Goal: Task Accomplishment & Management: Manage account settings

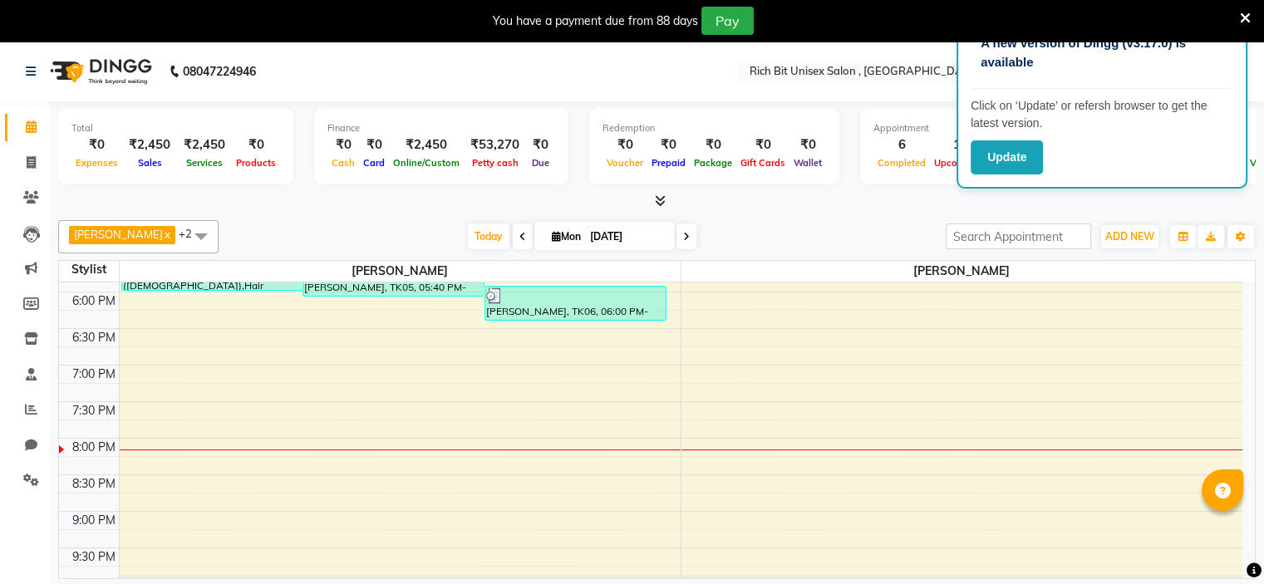
scroll to position [790, 0]
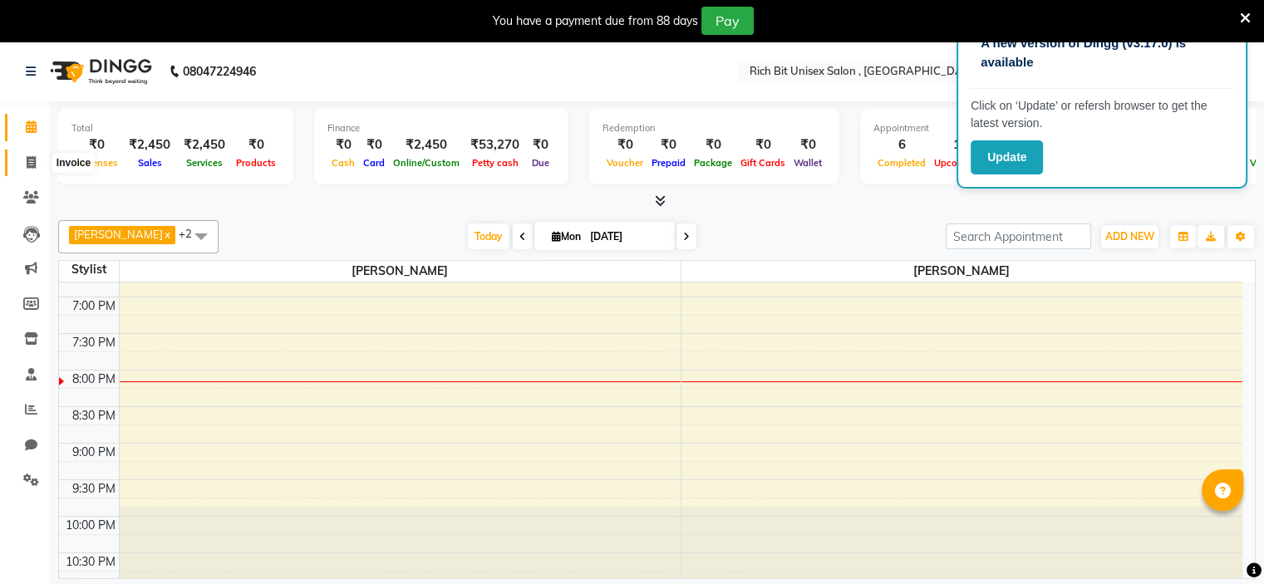
click at [32, 165] on icon at bounding box center [31, 162] width 9 height 12
select select "service"
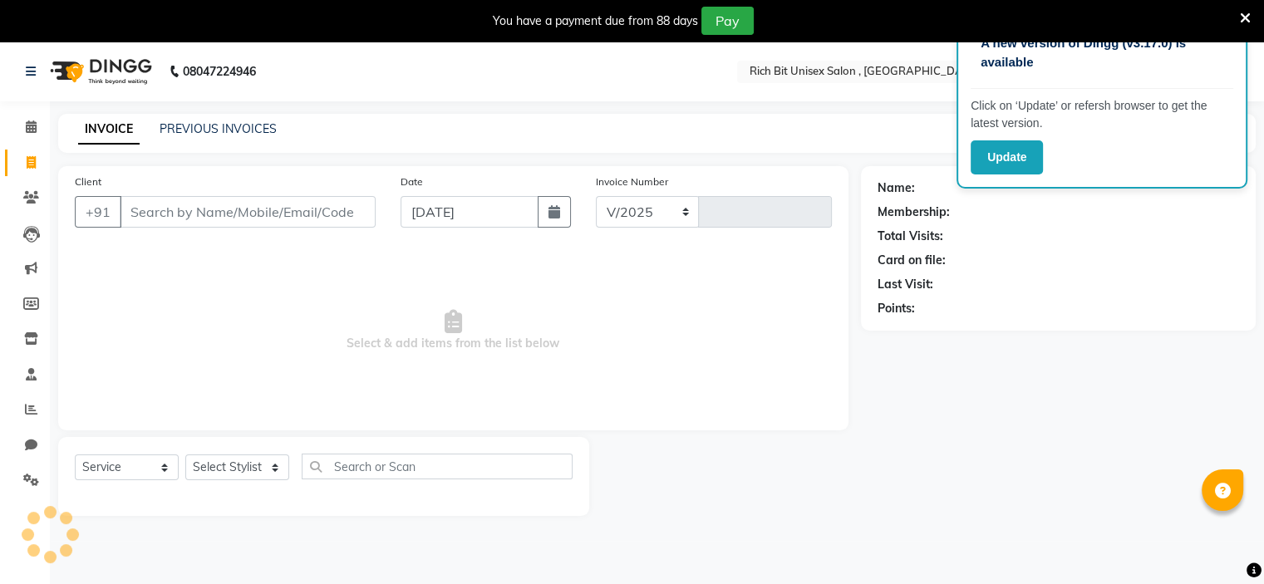
select select "7834"
type input "0883"
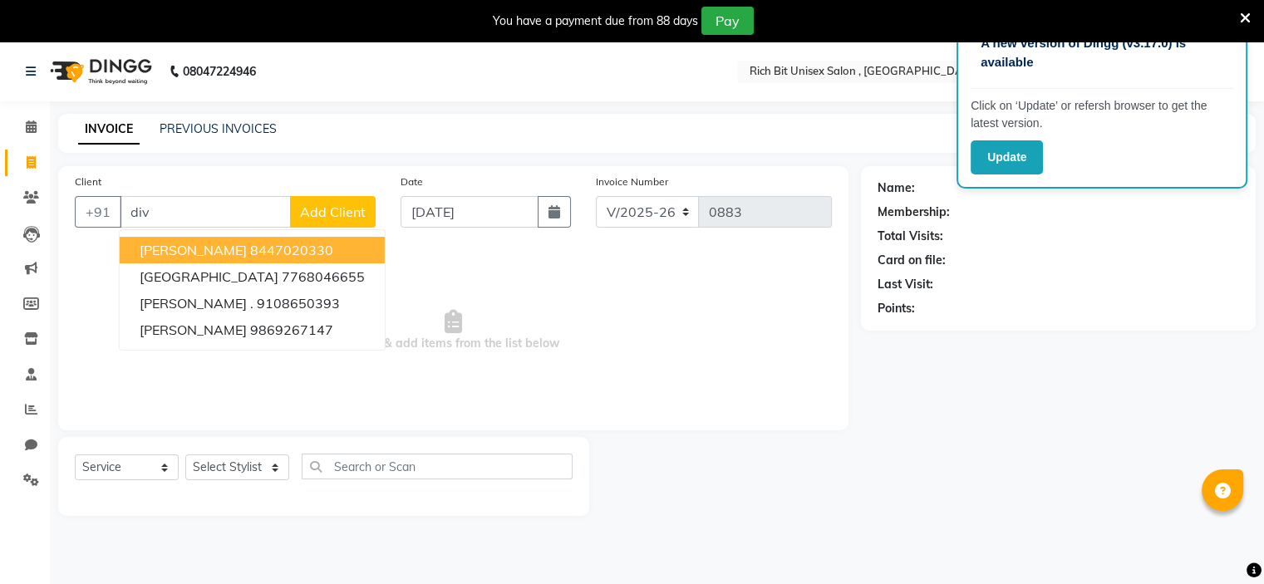
click at [250, 249] on ngb-highlight "8447020330" at bounding box center [291, 250] width 83 height 17
type input "8447020330"
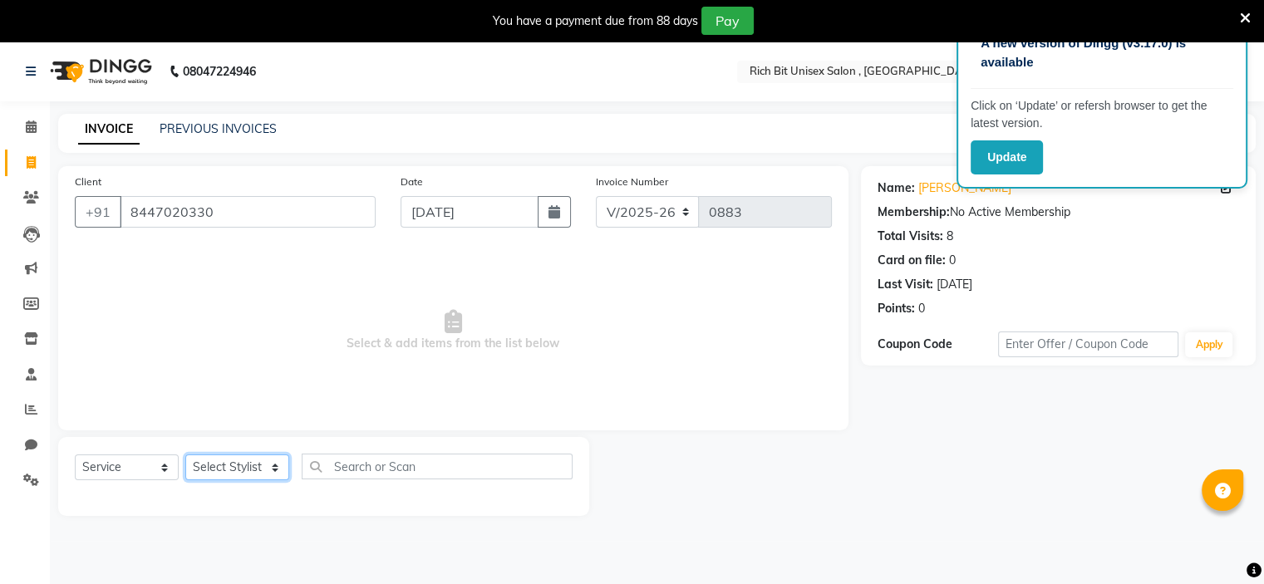
click at [264, 469] on select "Select Stylist [PERSON_NAME] [PERSON_NAME]" at bounding box center [237, 468] width 104 height 26
select select "70870"
click at [185, 455] on select "Select Stylist [PERSON_NAME] [PERSON_NAME]" at bounding box center [237, 468] width 104 height 26
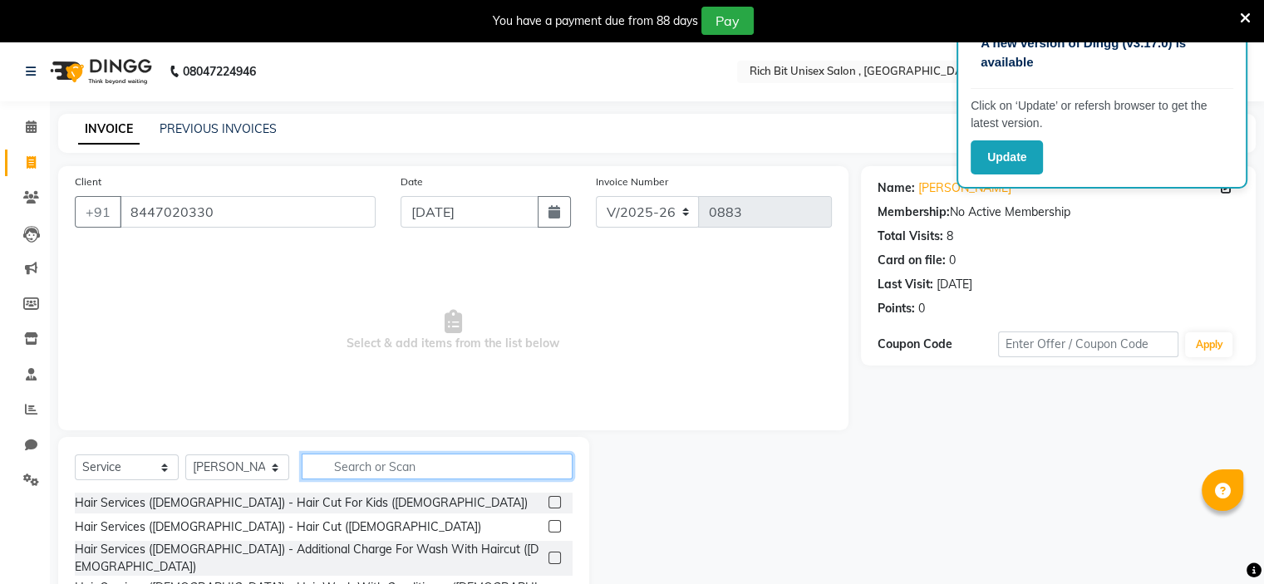
click at [373, 472] on input "text" at bounding box center [437, 467] width 271 height 26
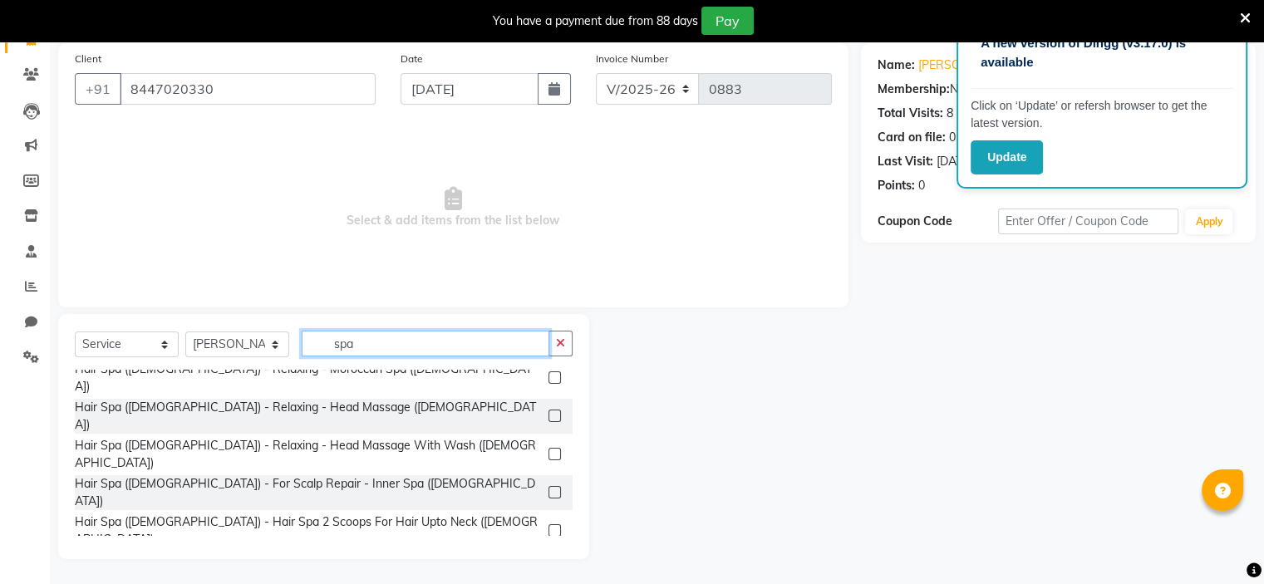
scroll to position [66, 0]
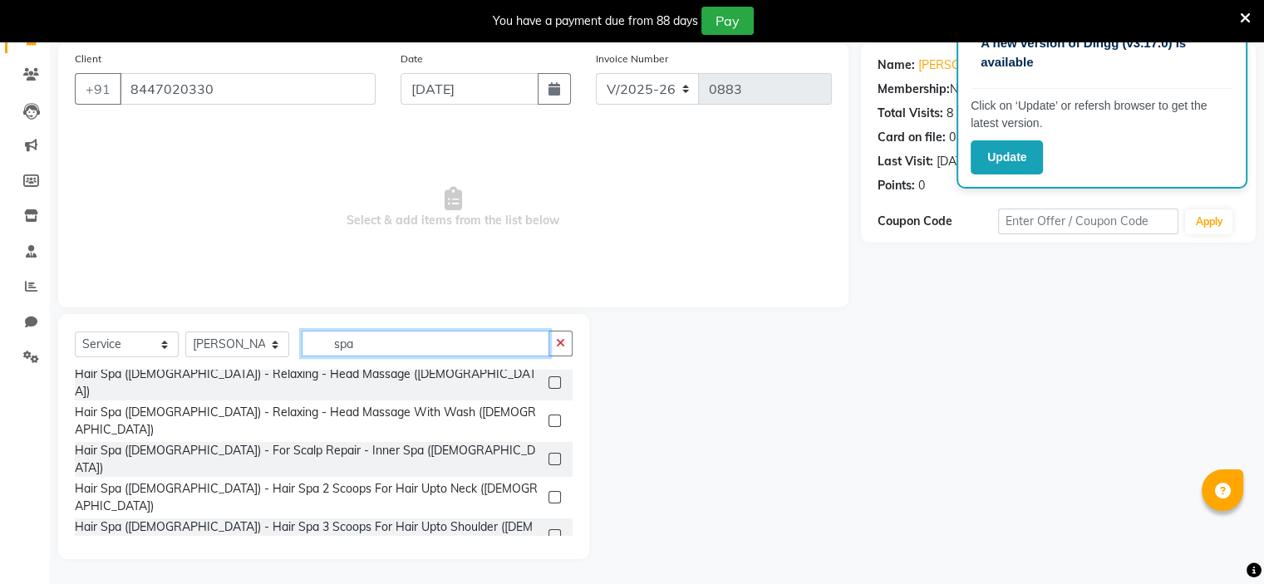
type input "spa"
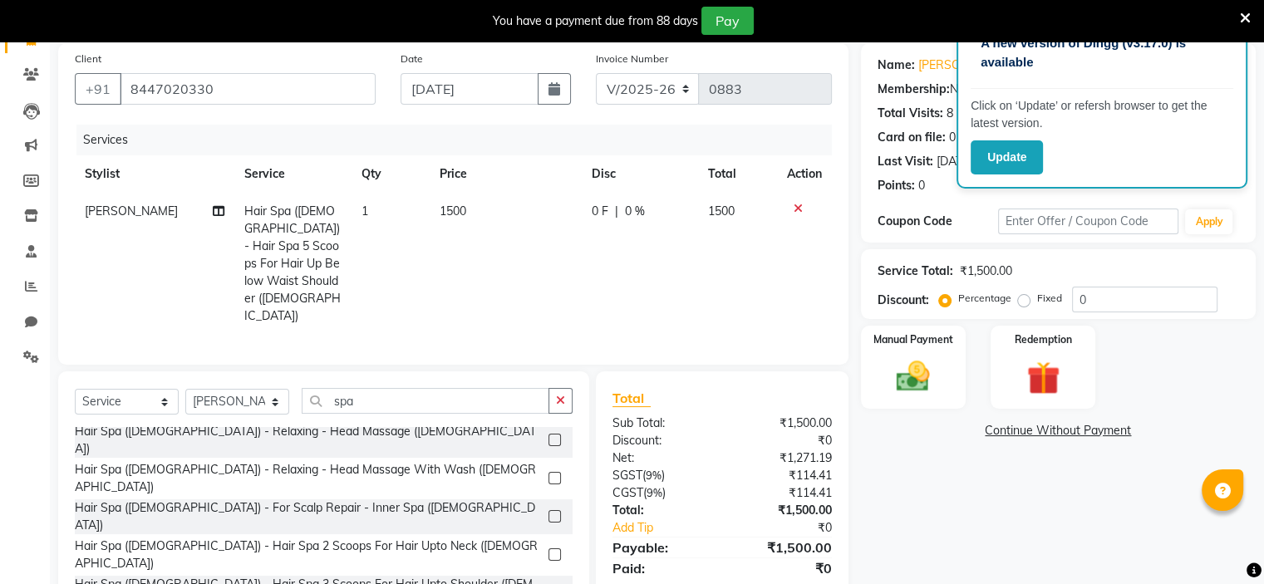
checkbox input "false"
click at [585, 225] on td "0 F | 0 %" at bounding box center [640, 264] width 116 height 142
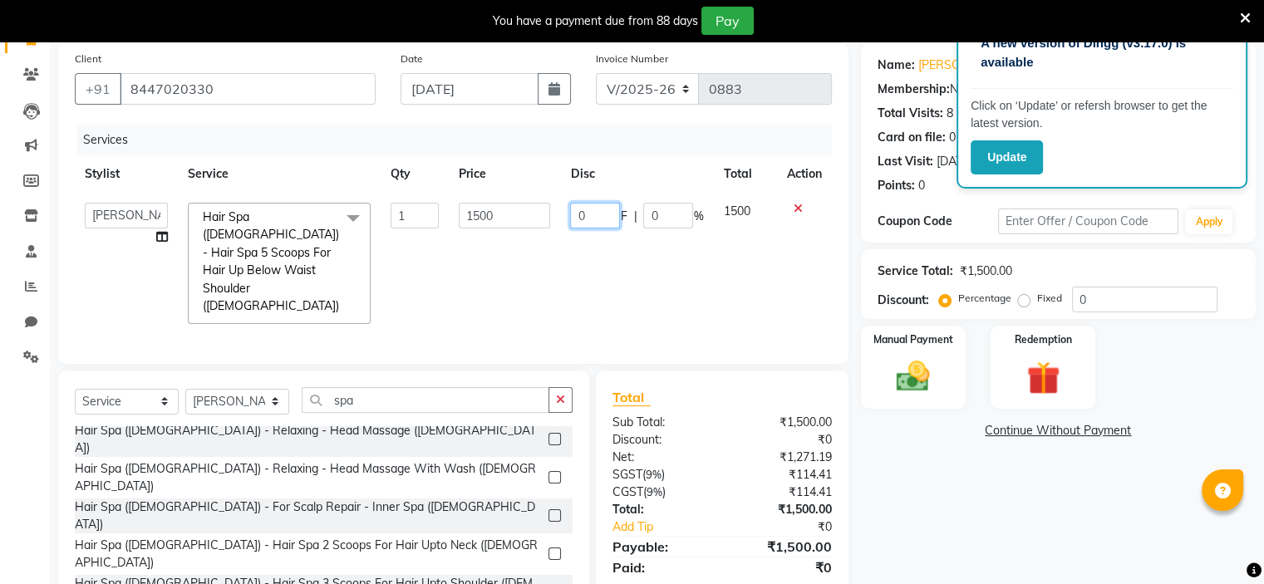
click at [597, 219] on input "0" at bounding box center [595, 216] width 50 height 26
type input "0100"
click at [605, 241] on td "0100 F | 0 %" at bounding box center [636, 263] width 153 height 141
click at [500, 205] on input "1500" at bounding box center [504, 216] width 91 height 26
type input "1"
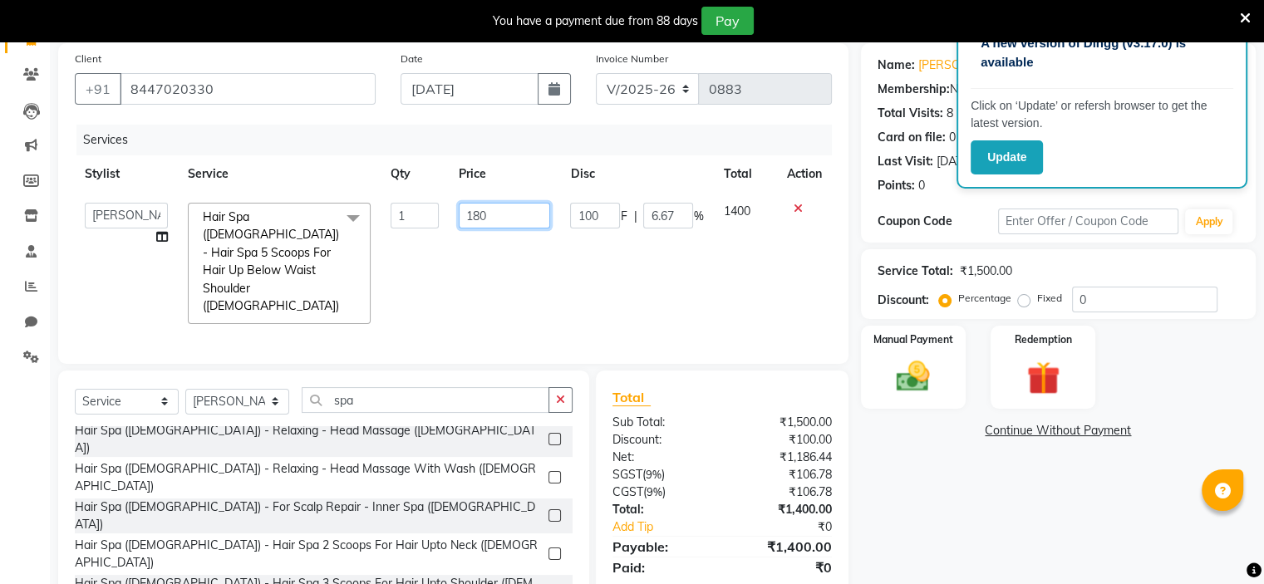
type input "1800"
click at [563, 252] on tr "[PERSON_NAME] [PERSON_NAME] Hair Spa ([DEMOGRAPHIC_DATA]) - Hair Spa 5 Scoops F…" at bounding box center [453, 263] width 757 height 141
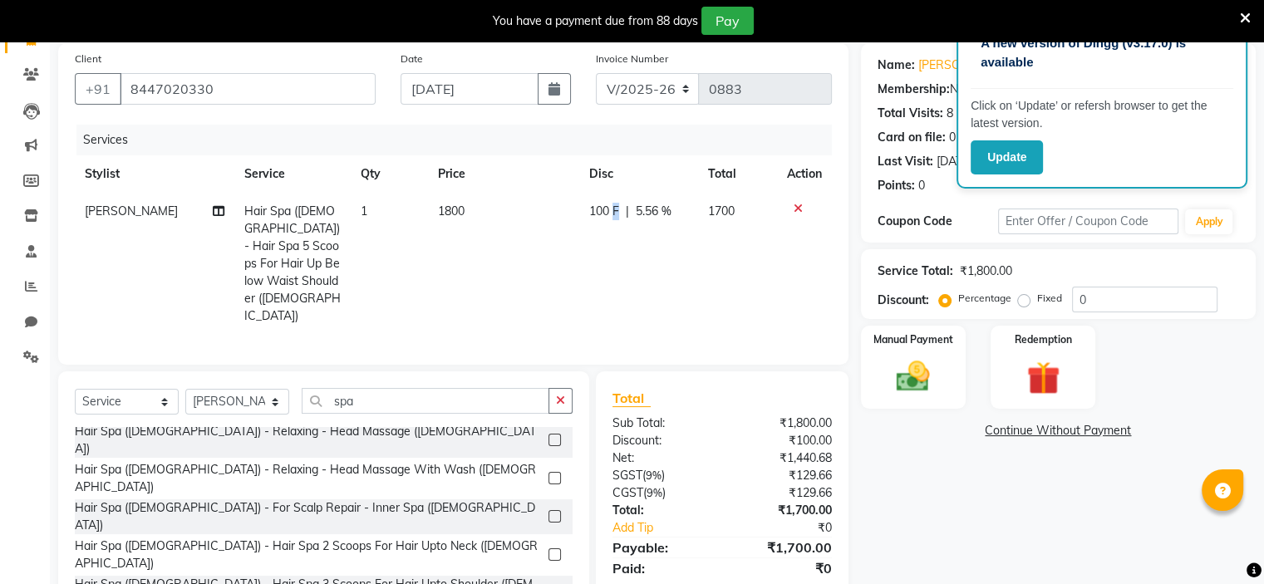
click at [617, 214] on span "100 F" at bounding box center [604, 211] width 30 height 17
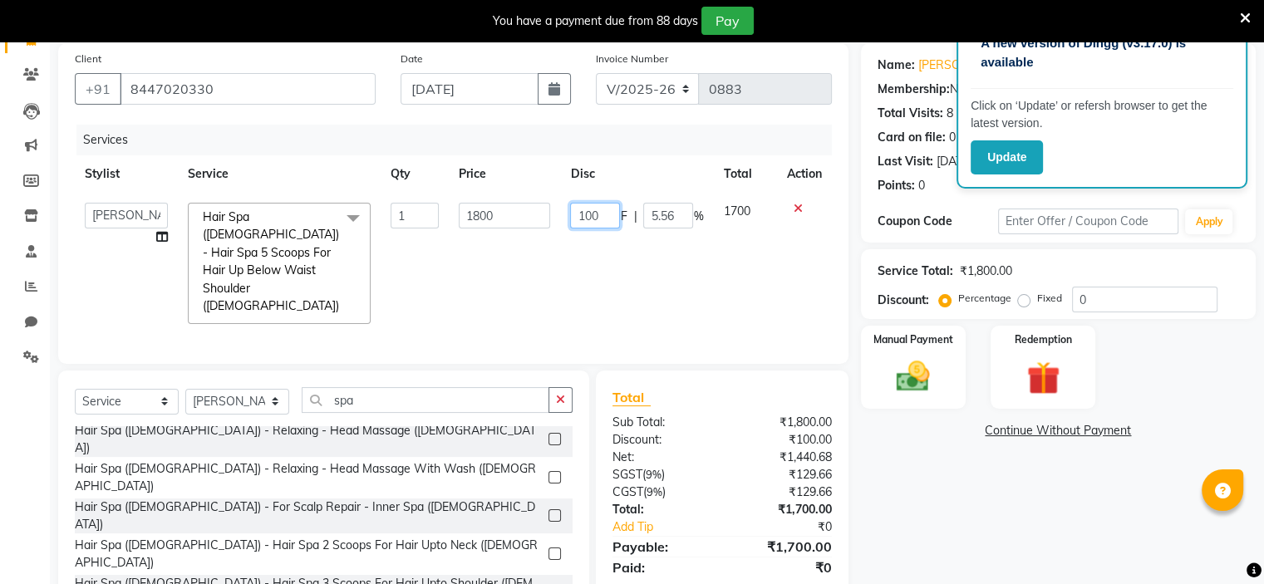
click at [612, 213] on input "100" at bounding box center [595, 216] width 50 height 26
type input "1"
type input "400"
click at [609, 240] on td "400 F | 5.56 %" at bounding box center [636, 263] width 153 height 141
click at [883, 355] on div "Manual Payment" at bounding box center [913, 367] width 109 height 86
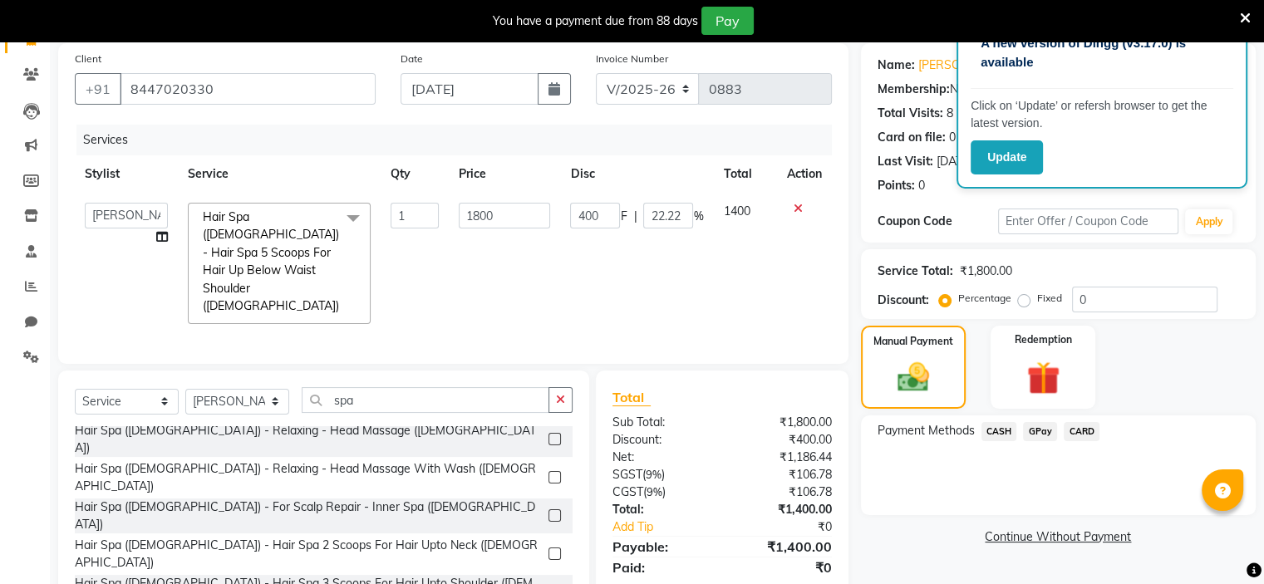
click at [1038, 436] on span "GPay" at bounding box center [1040, 431] width 34 height 19
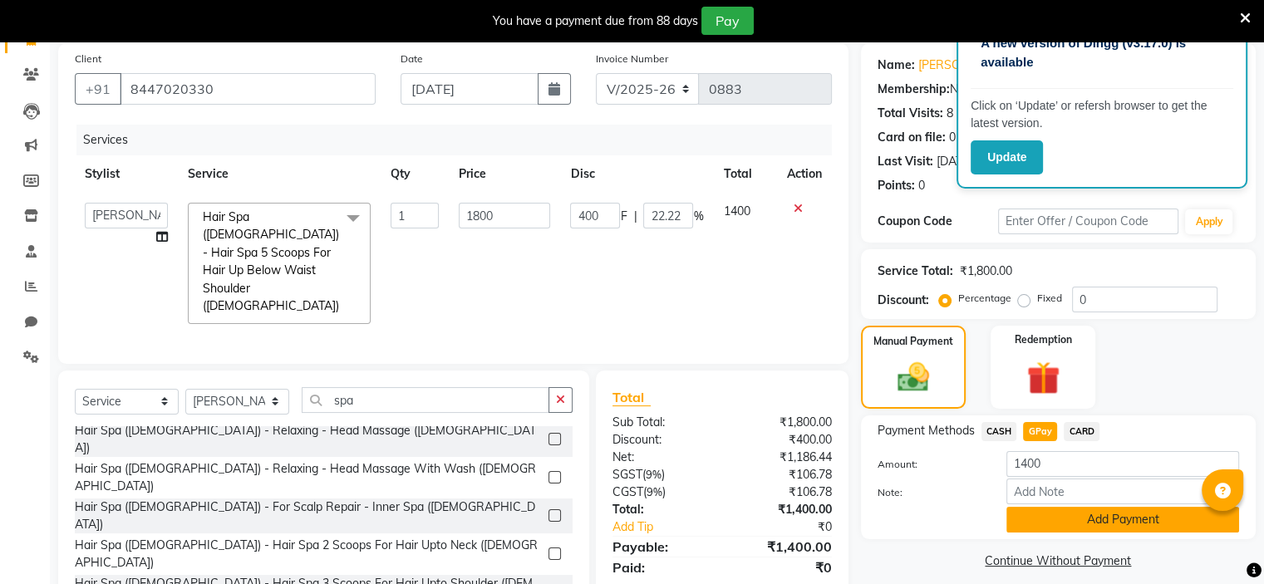
click at [1067, 521] on button "Add Payment" at bounding box center [1122, 520] width 233 height 26
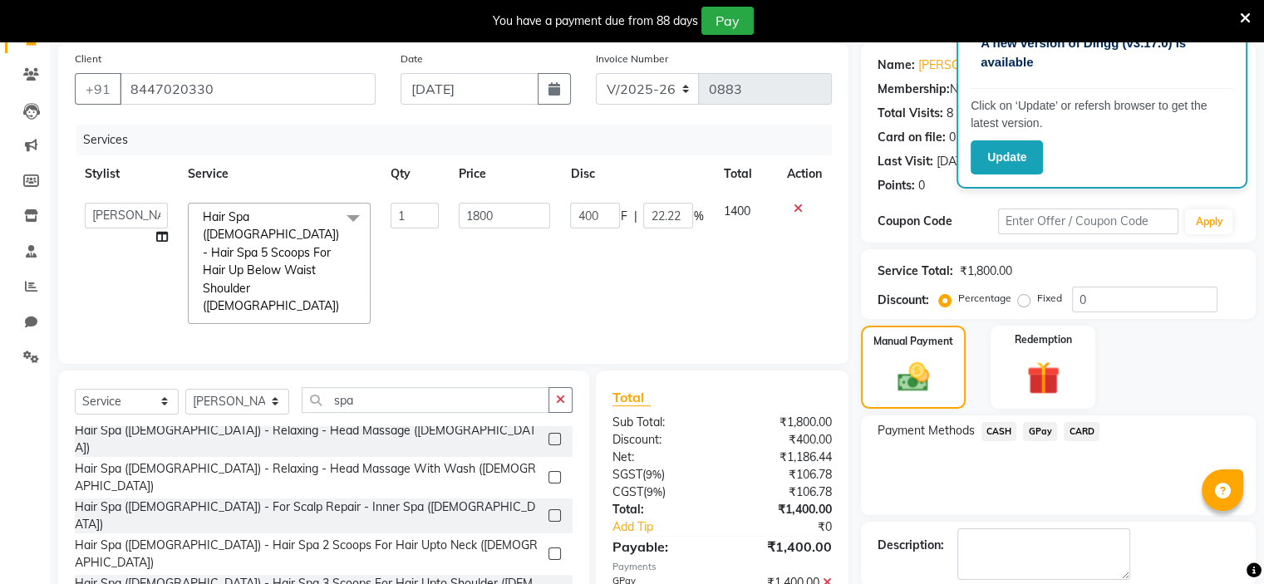
scroll to position [205, 0]
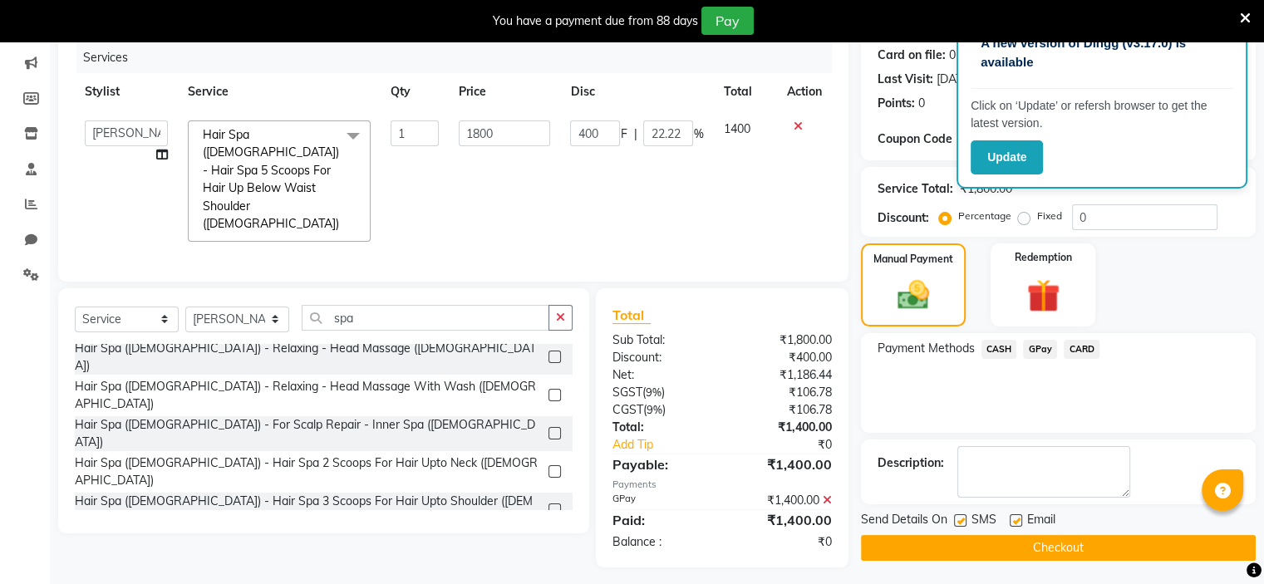
click at [1070, 549] on button "Checkout" at bounding box center [1058, 548] width 395 height 26
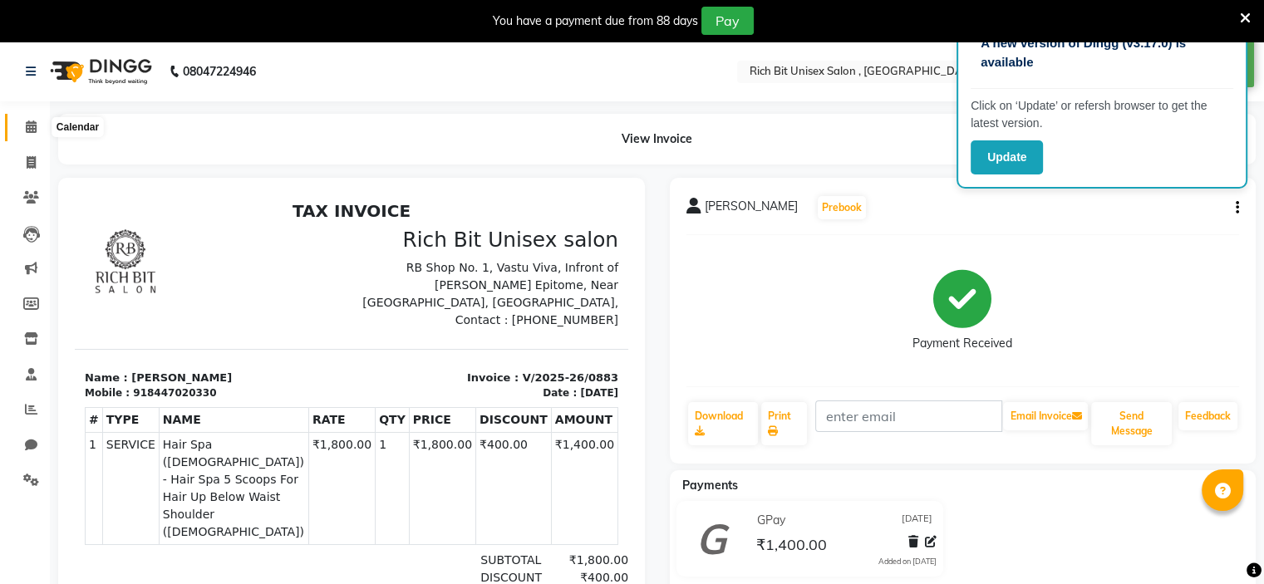
click at [35, 132] on icon at bounding box center [31, 127] width 11 height 12
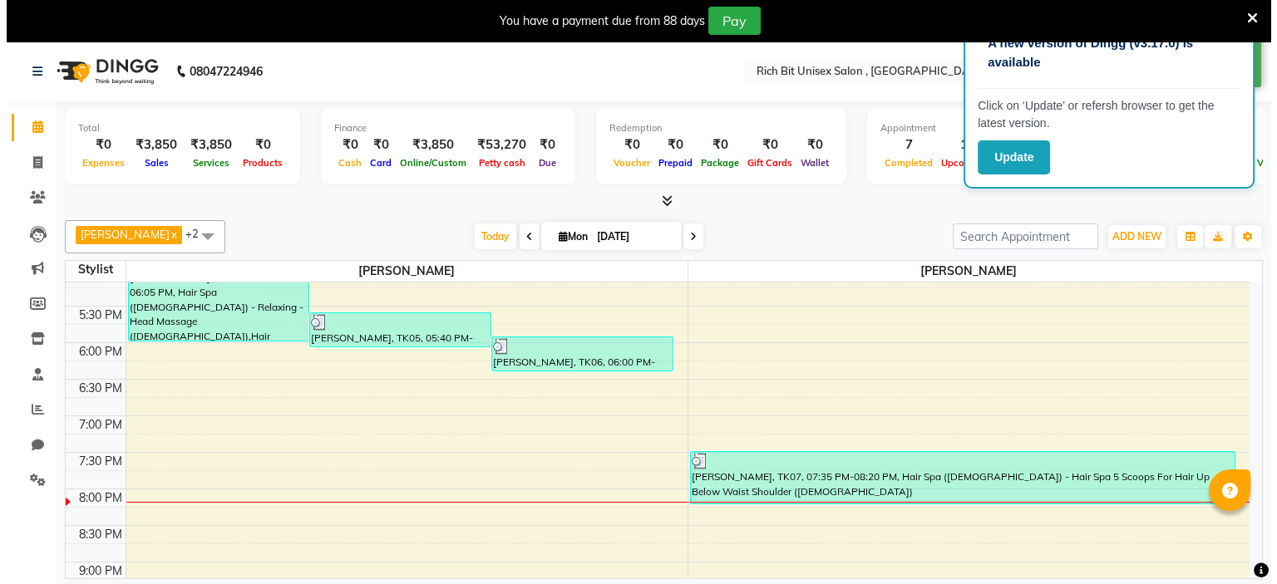
scroll to position [677, 0]
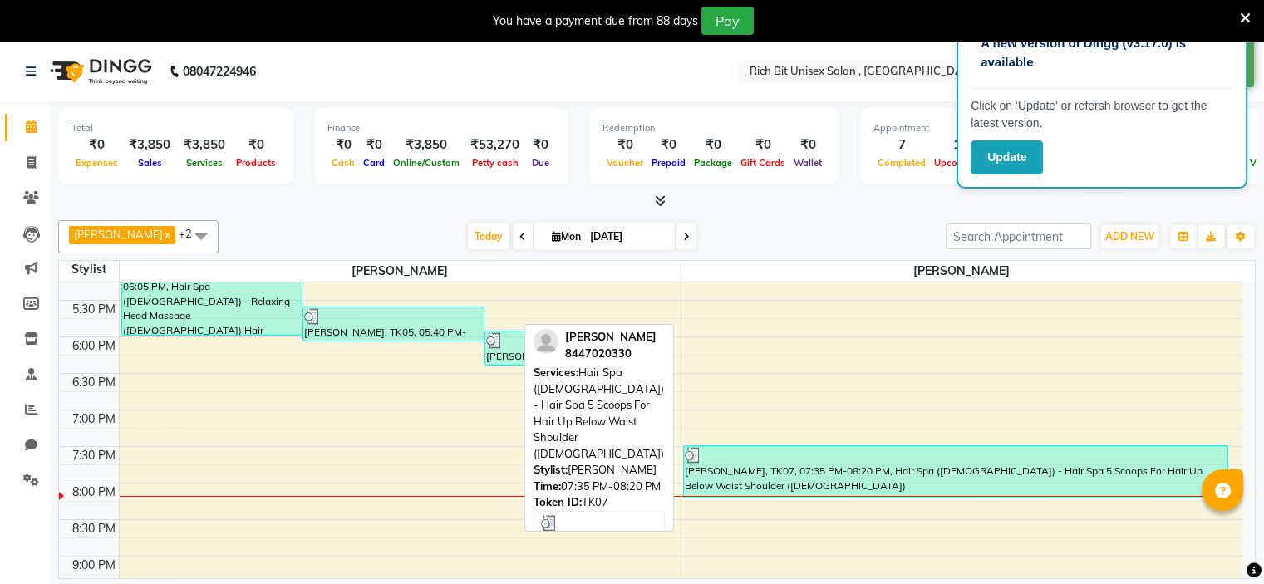
click at [927, 454] on div at bounding box center [956, 455] width 543 height 17
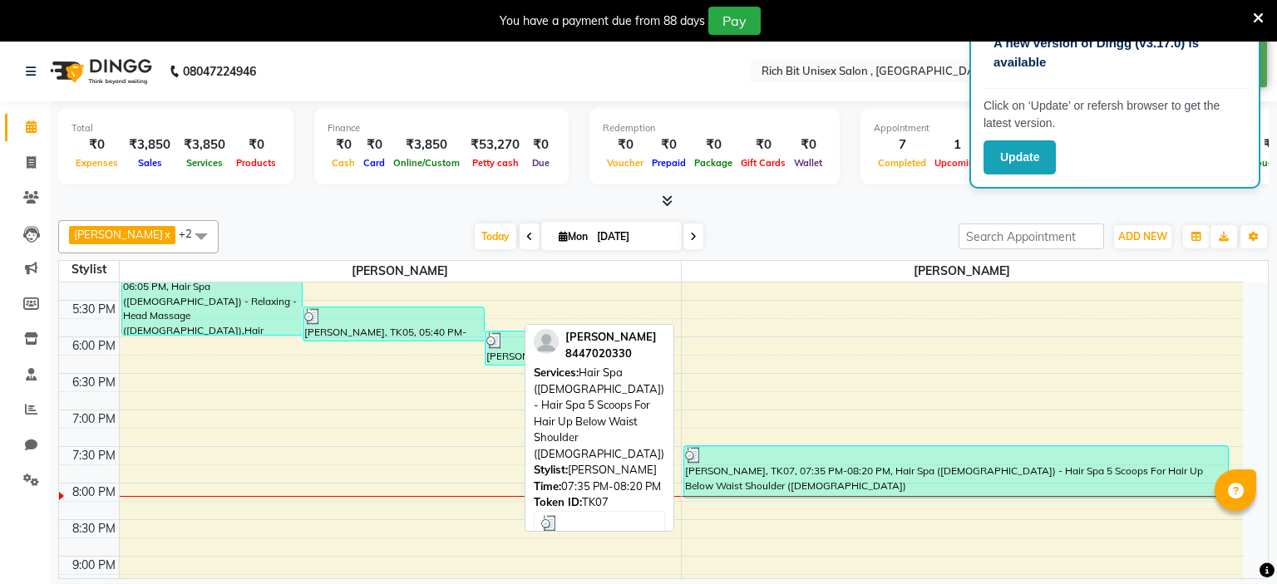
select select "3"
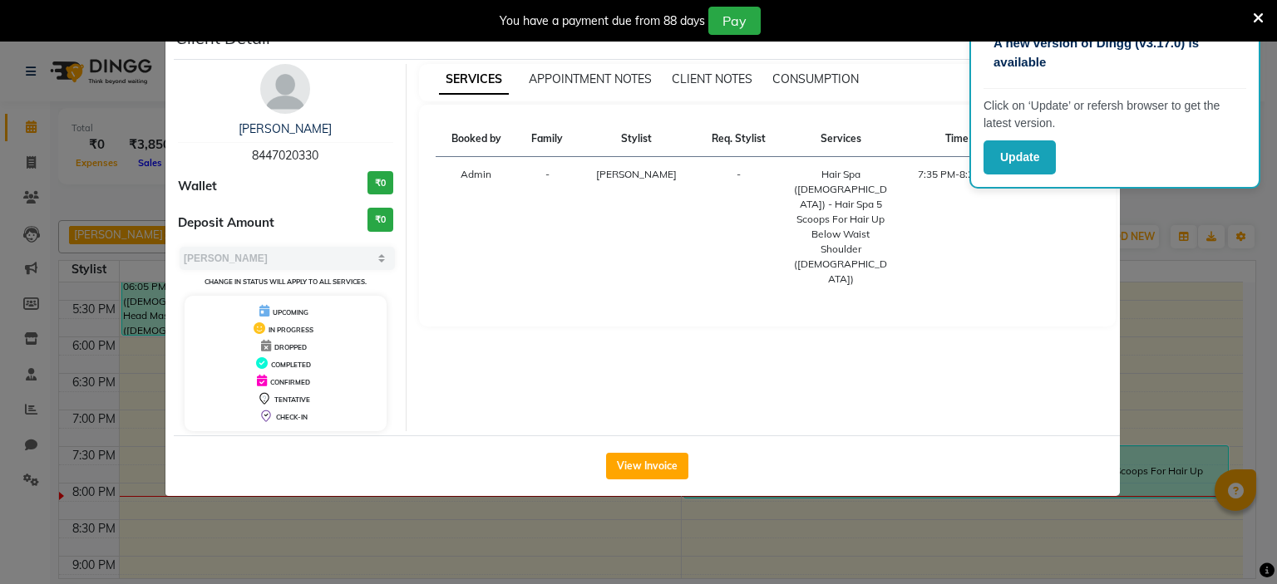
click at [1263, 17] on div "You have a payment due from 88 days Pay" at bounding box center [638, 21] width 1277 height 42
click at [1263, 14] on div "You have a payment due from 88 days Pay" at bounding box center [638, 21] width 1277 height 42
click at [1258, 14] on icon at bounding box center [1257, 18] width 11 height 15
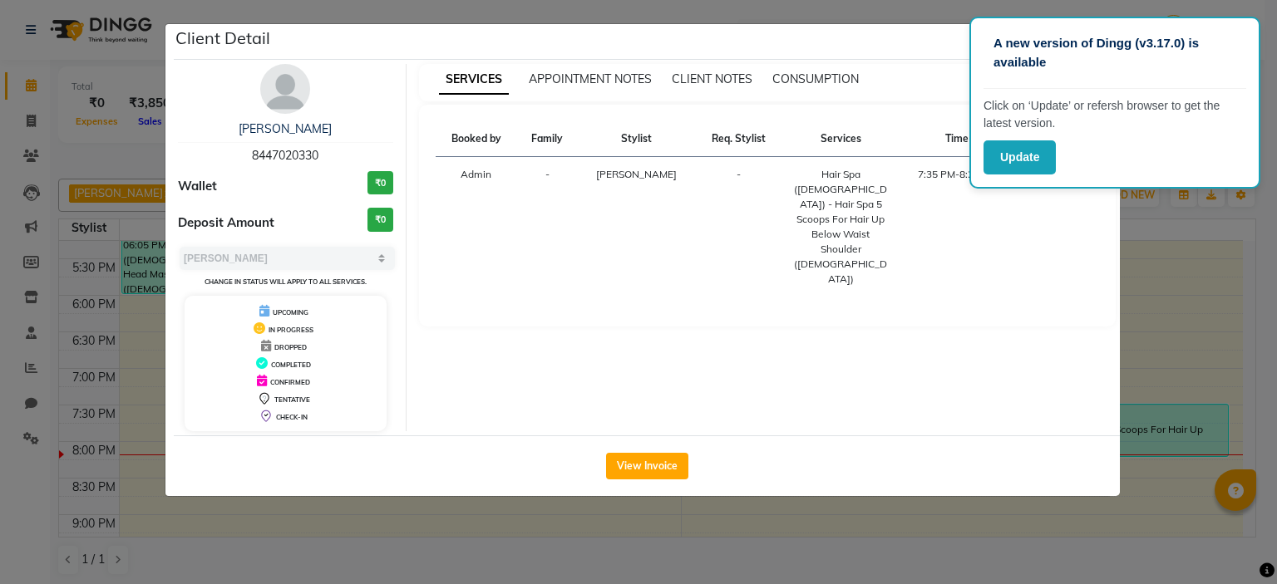
click at [933, 64] on div "SERVICES APPOINTMENT NOTES CLIENT NOTES CONSUMPTION" at bounding box center [767, 82] width 697 height 37
click at [1011, 165] on button "Update" at bounding box center [1019, 157] width 72 height 34
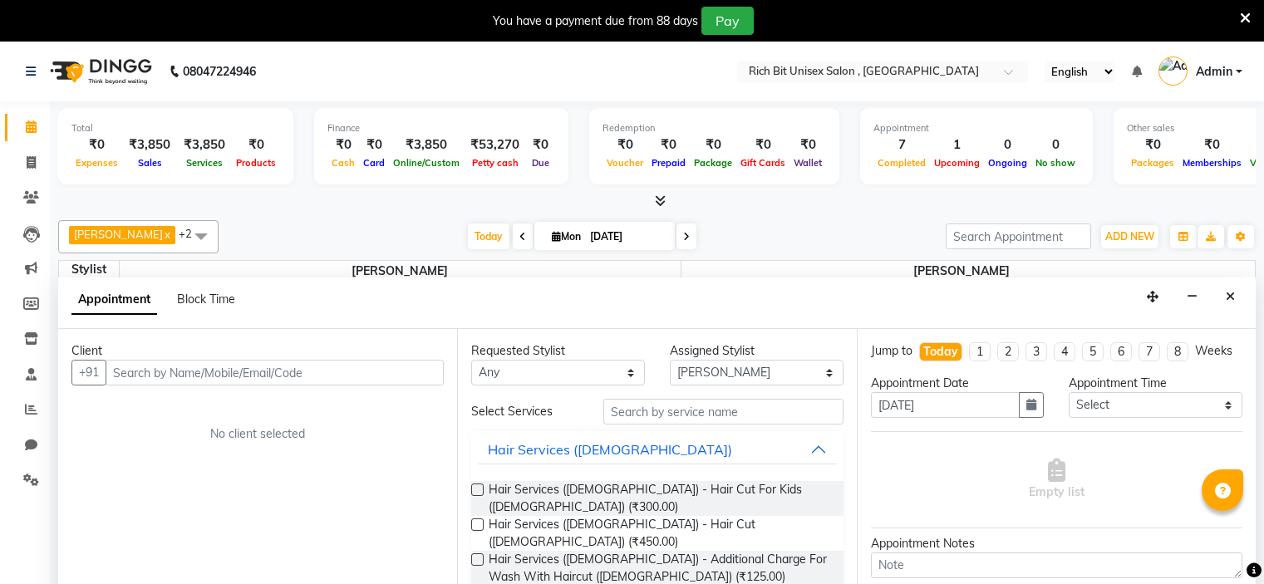
select select "70823"
select select "tentative"
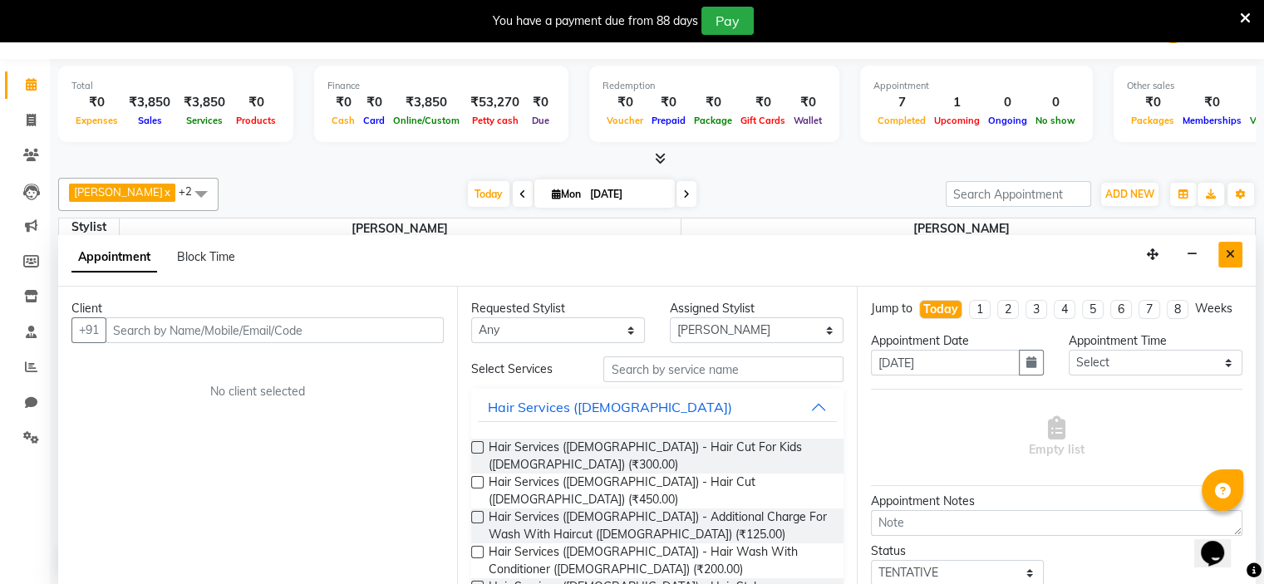
click at [1228, 253] on icon "Close" at bounding box center [1230, 255] width 9 height 12
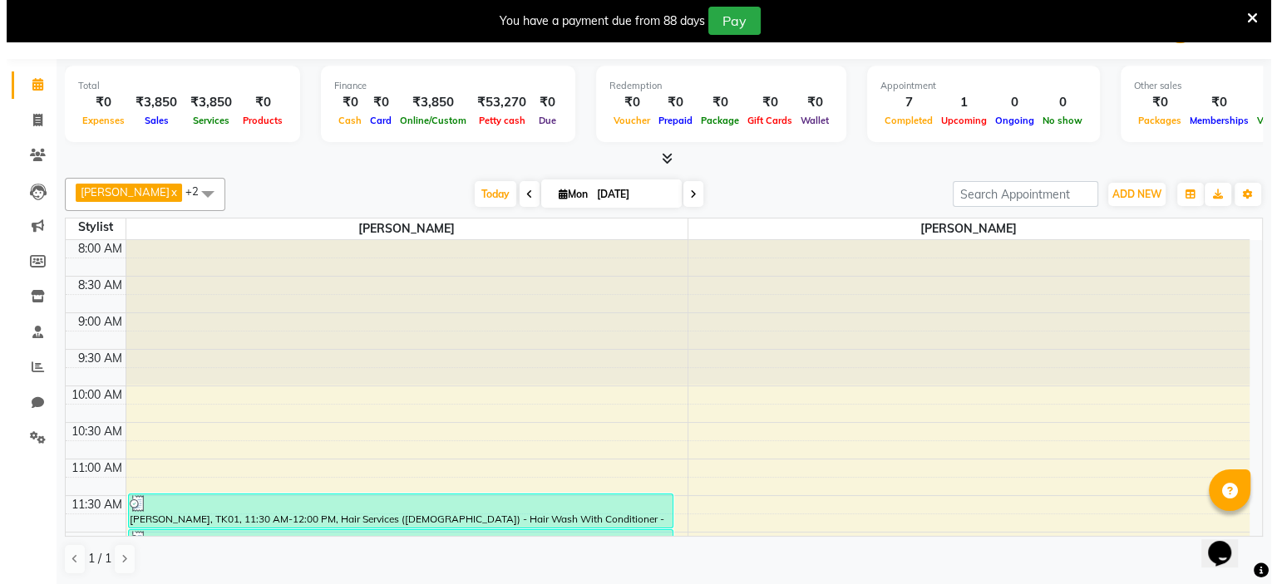
scroll to position [790, 0]
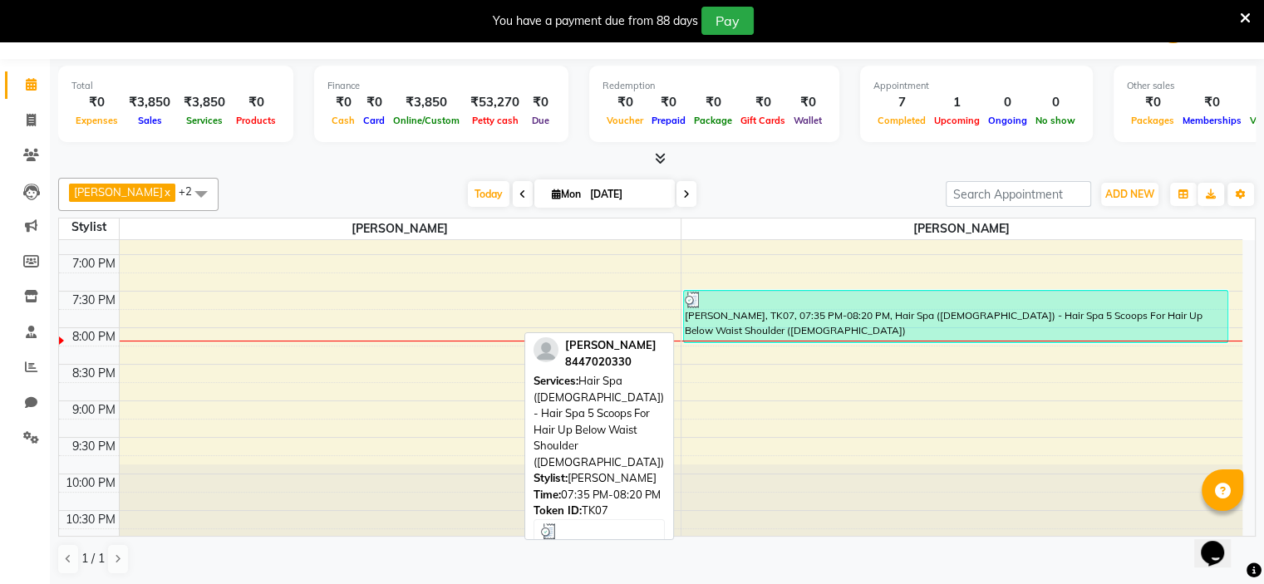
click at [858, 317] on div "[PERSON_NAME], TK07, 07:35 PM-08:20 PM, Hair Spa ([DEMOGRAPHIC_DATA]) - Hair Sp…" at bounding box center [956, 317] width 544 height 52
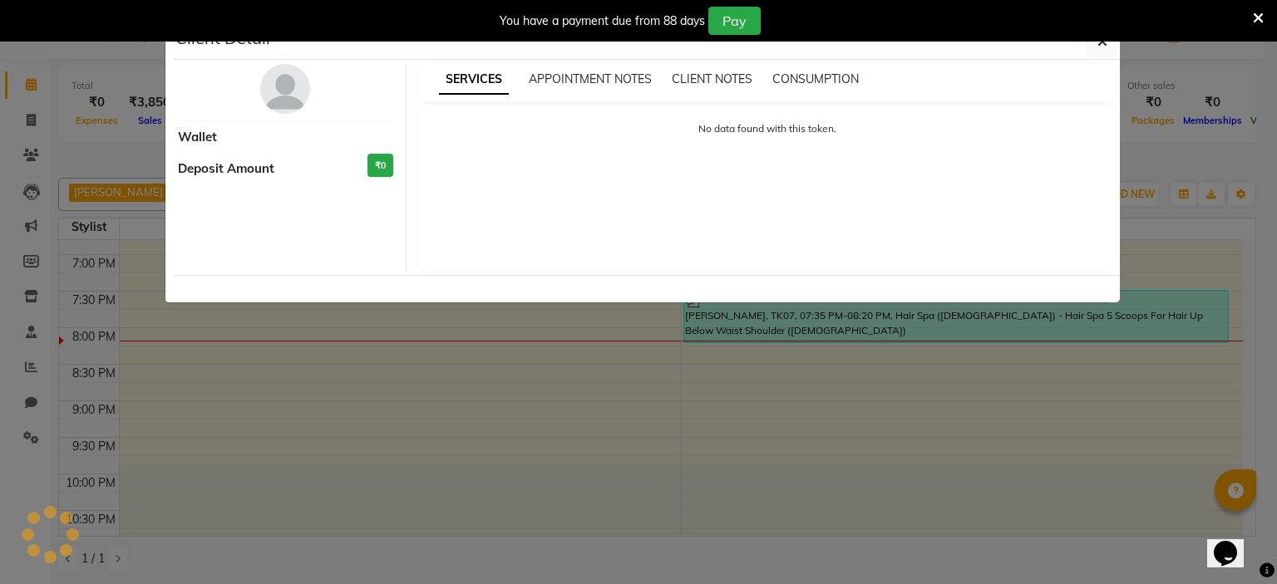
select select "3"
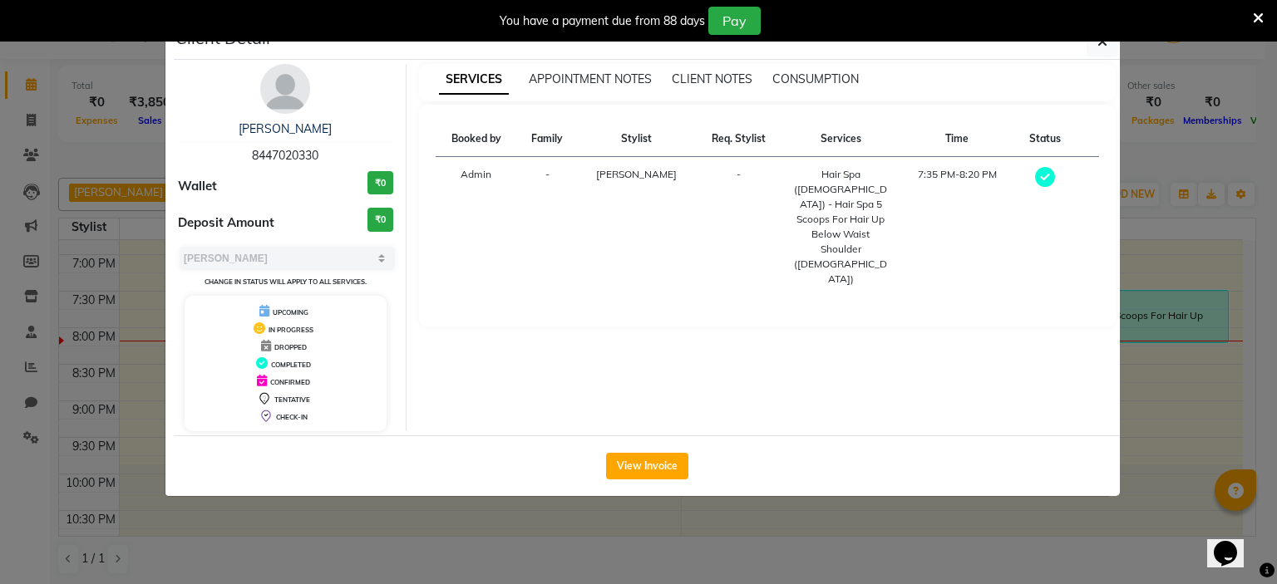
drag, startPoint x: 636, startPoint y: 461, endPoint x: 666, endPoint y: 435, distance: 40.0
click at [637, 461] on button "View Invoice" at bounding box center [647, 466] width 82 height 27
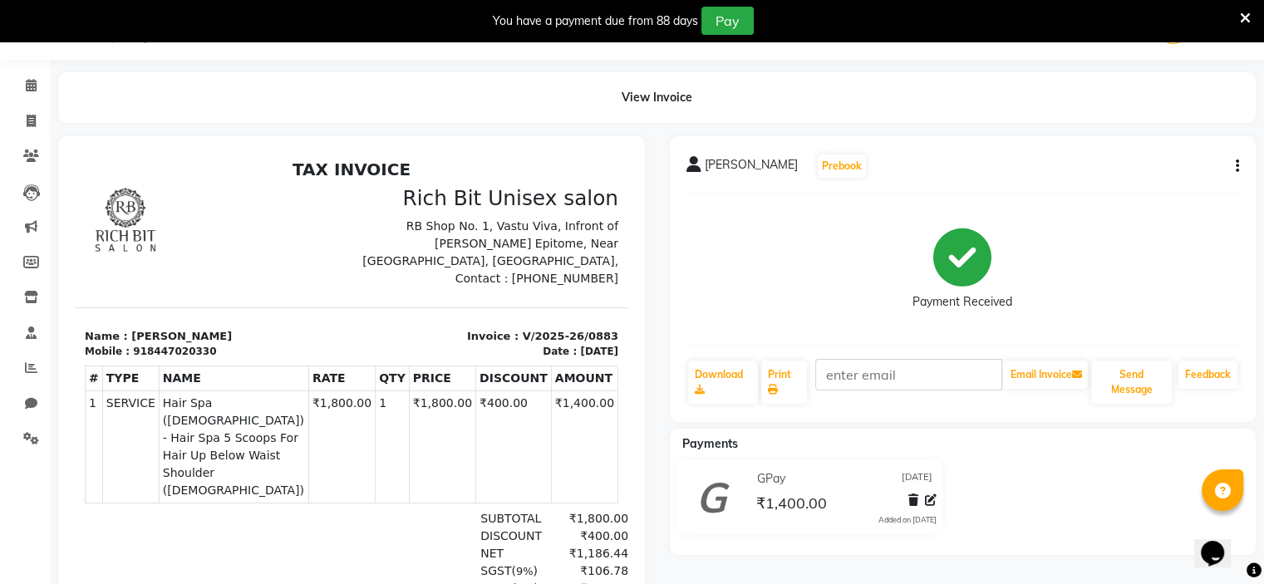
click at [1237, 166] on icon "button" at bounding box center [1237, 166] width 3 height 1
click at [1158, 189] on div "Edit Invoice" at bounding box center [1154, 186] width 114 height 21
select select "service"
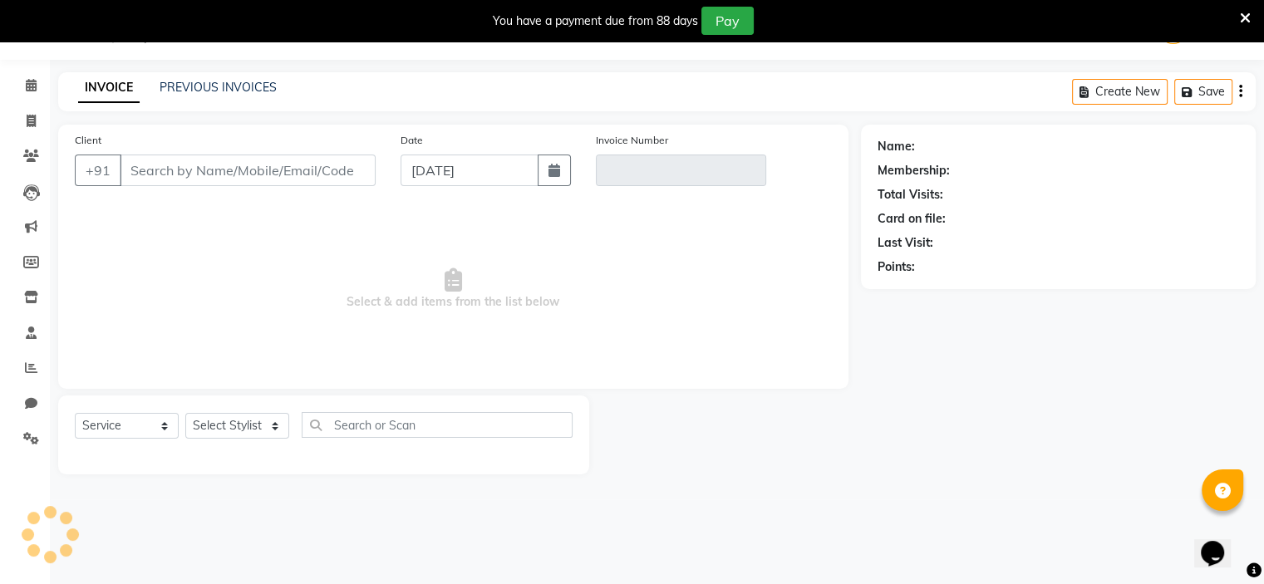
type input "8447020330"
type input "V/2025-26/0883"
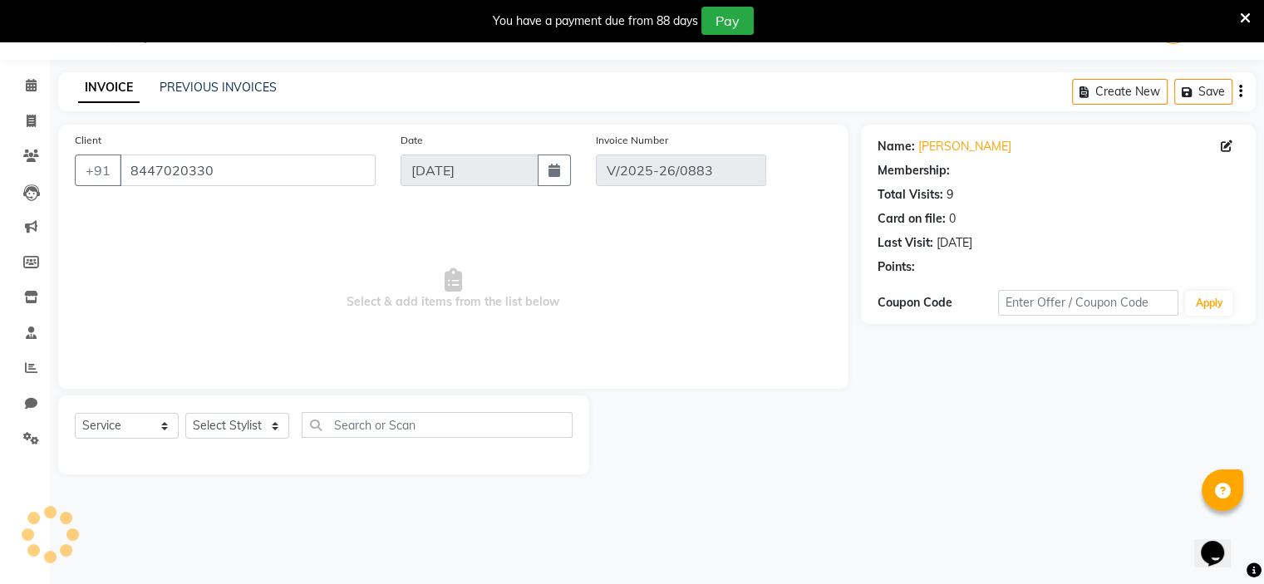
select select "select"
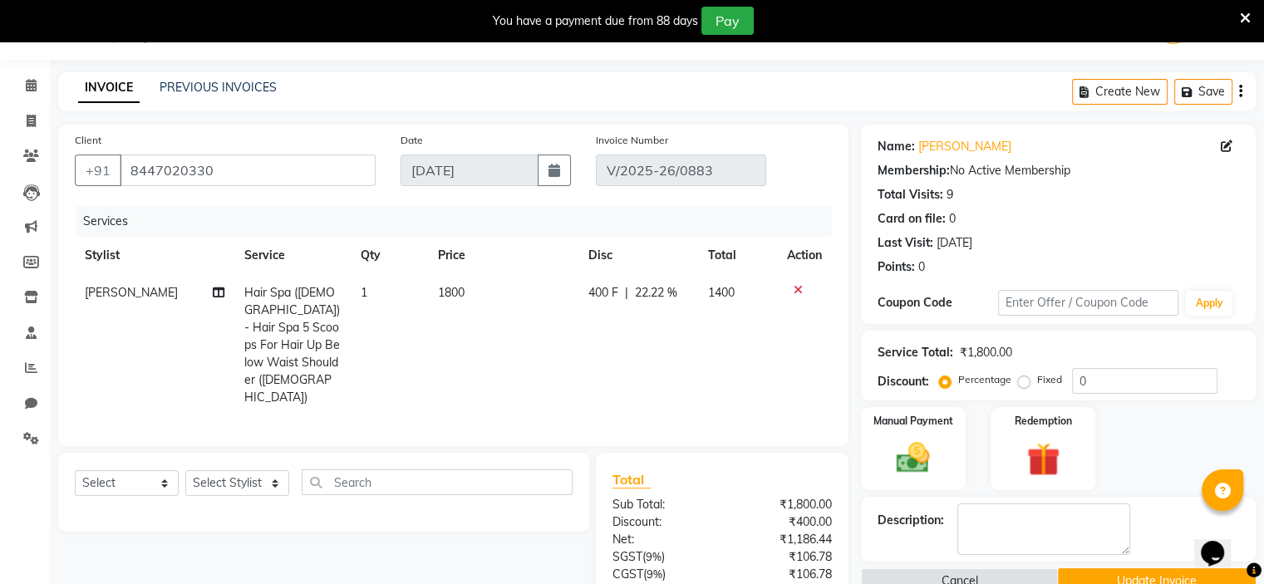
click at [107, 299] on span "[PERSON_NAME]" at bounding box center [131, 292] width 93 height 15
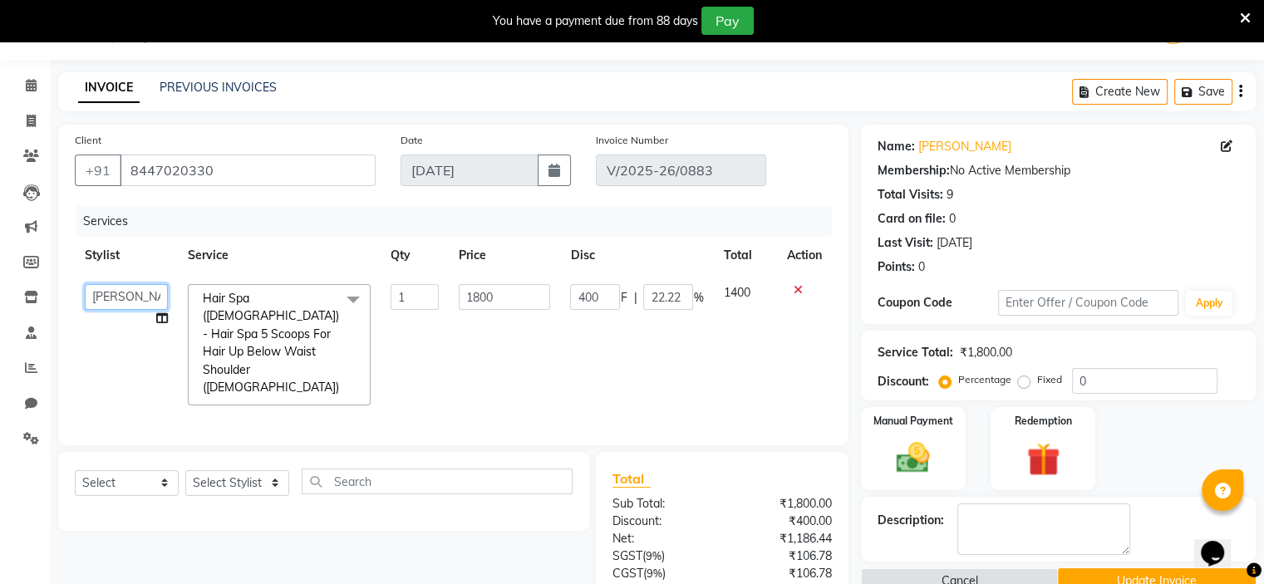
drag, startPoint x: 107, startPoint y: 299, endPoint x: 106, endPoint y: 308, distance: 9.2
click at [107, 299] on select "Chaitanya kadam Rohit Sonawane" at bounding box center [126, 297] width 83 height 26
select select "70823"
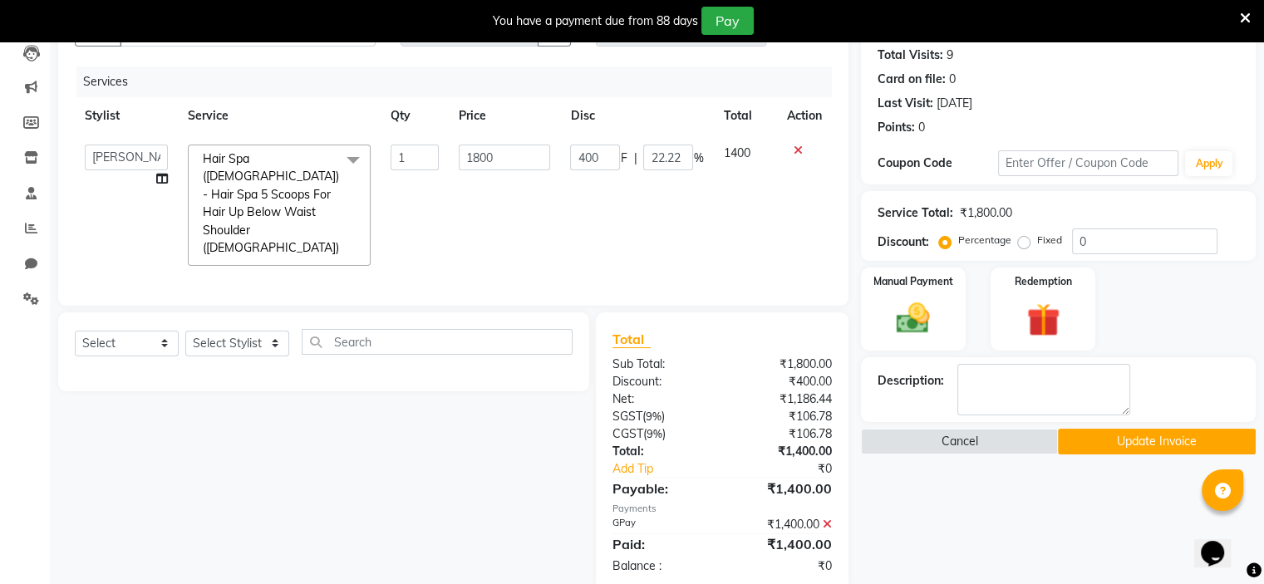
scroll to position [190, 0]
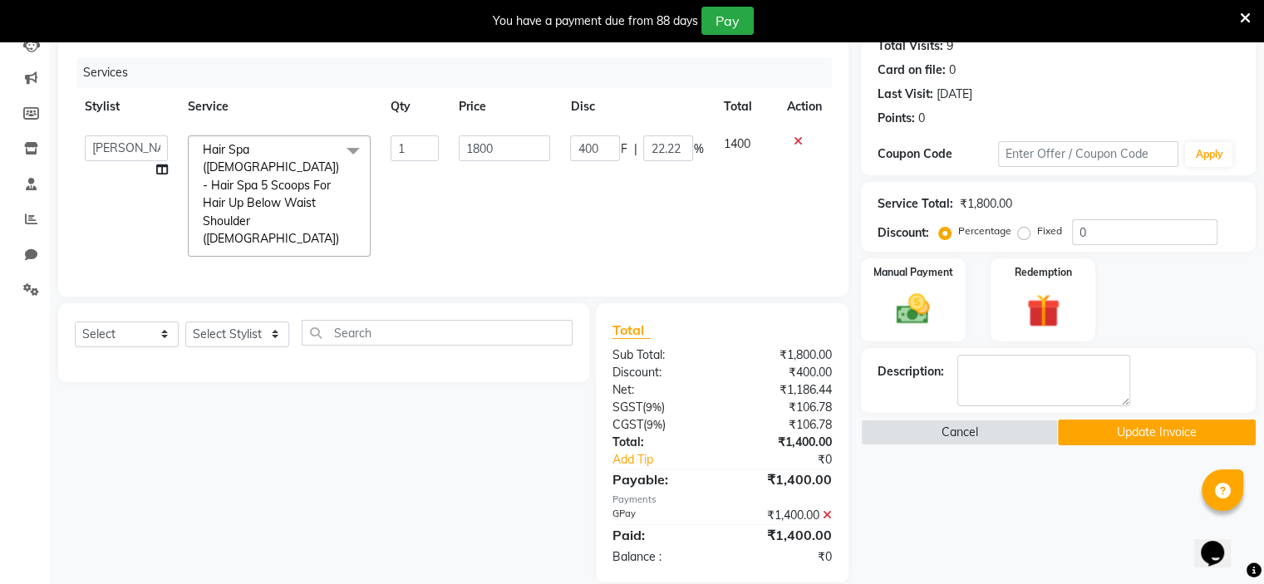
click at [1190, 437] on button "Update Invoice" at bounding box center [1157, 433] width 198 height 26
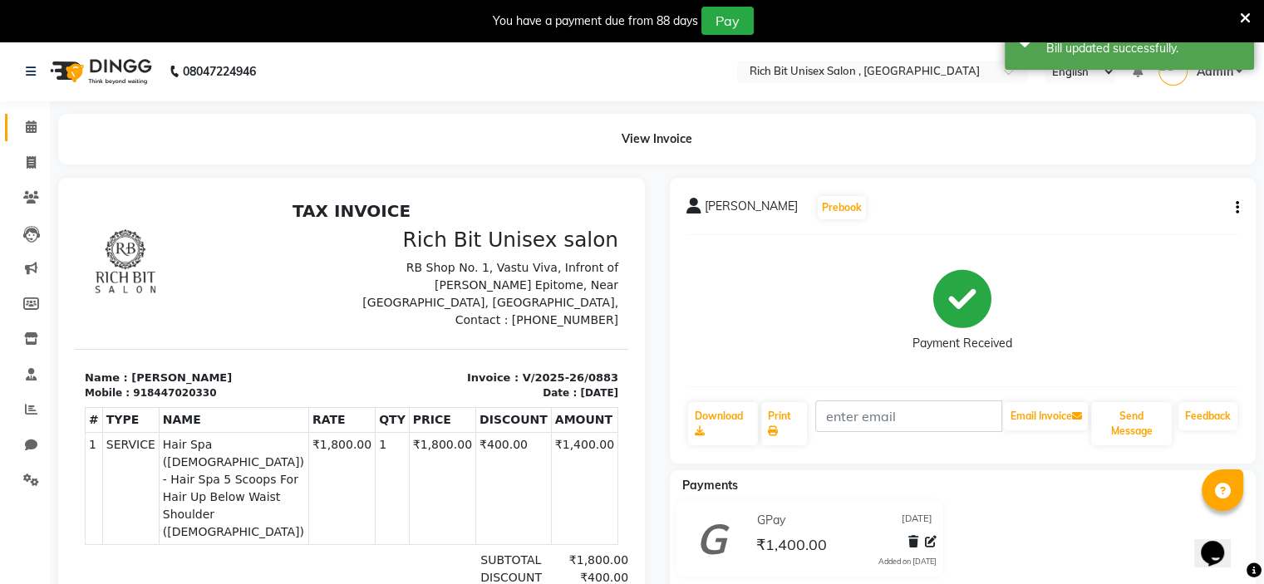
click at [29, 116] on link "Calendar" at bounding box center [25, 127] width 40 height 27
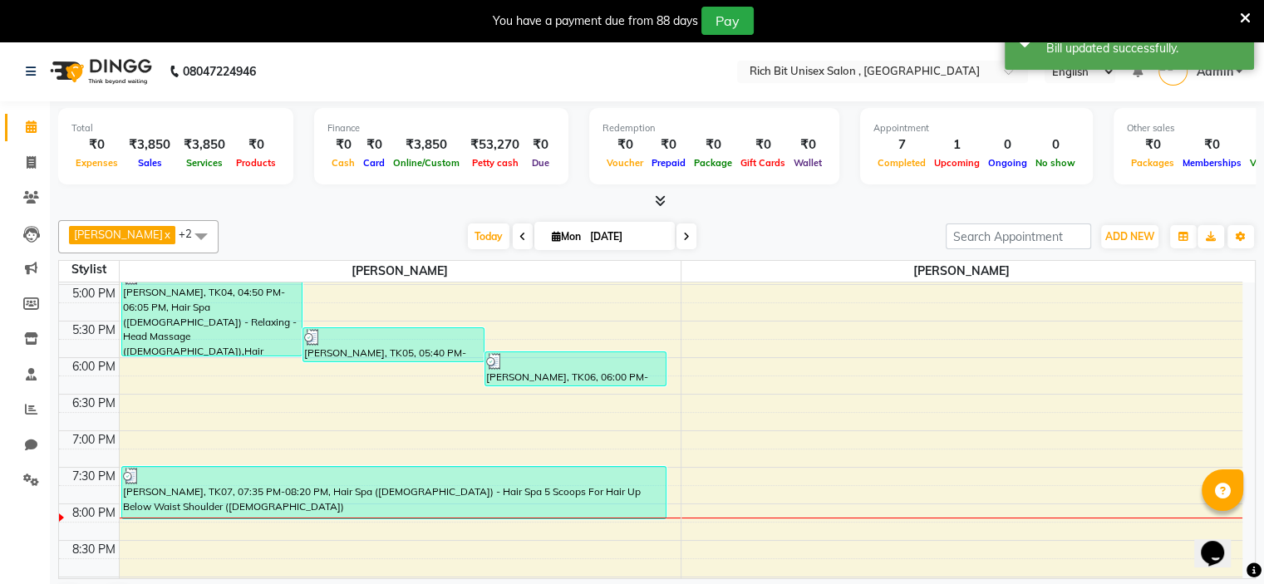
scroll to position [790, 0]
